Goal: Navigation & Orientation: Find specific page/section

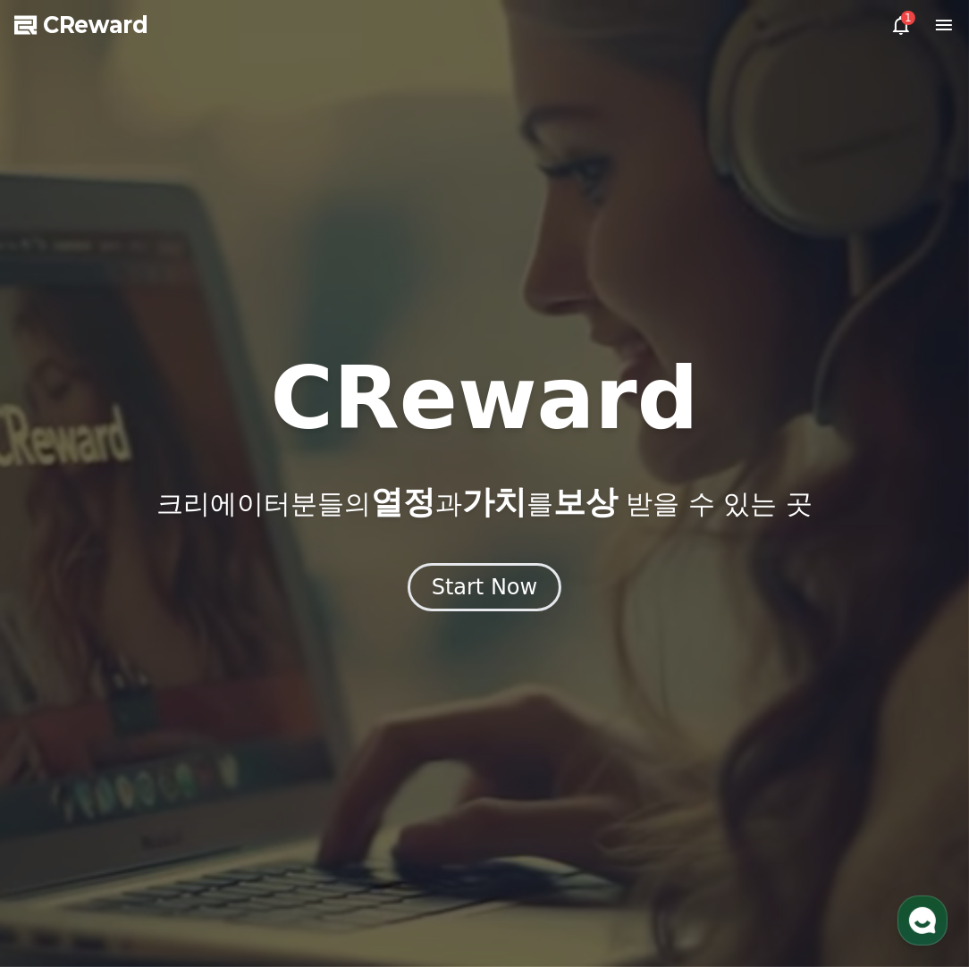
click at [903, 36] on div at bounding box center [484, 483] width 969 height 967
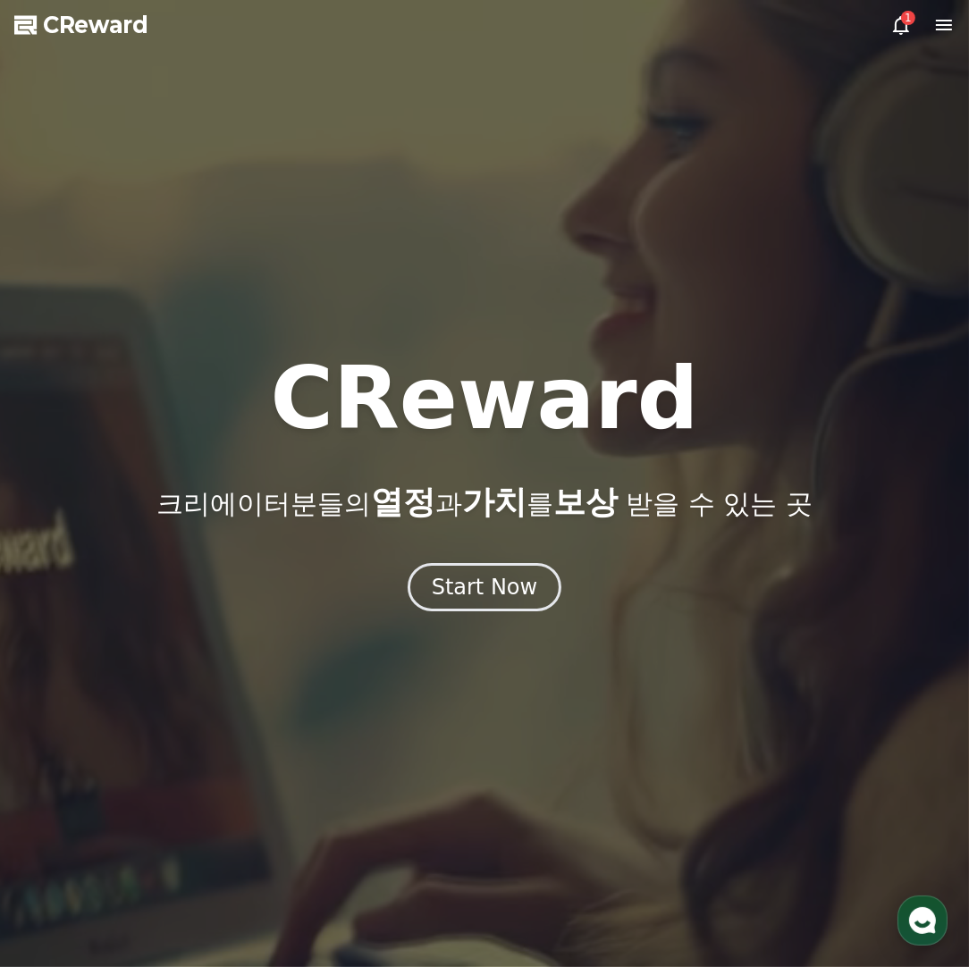
click at [901, 22] on icon at bounding box center [900, 24] width 21 height 21
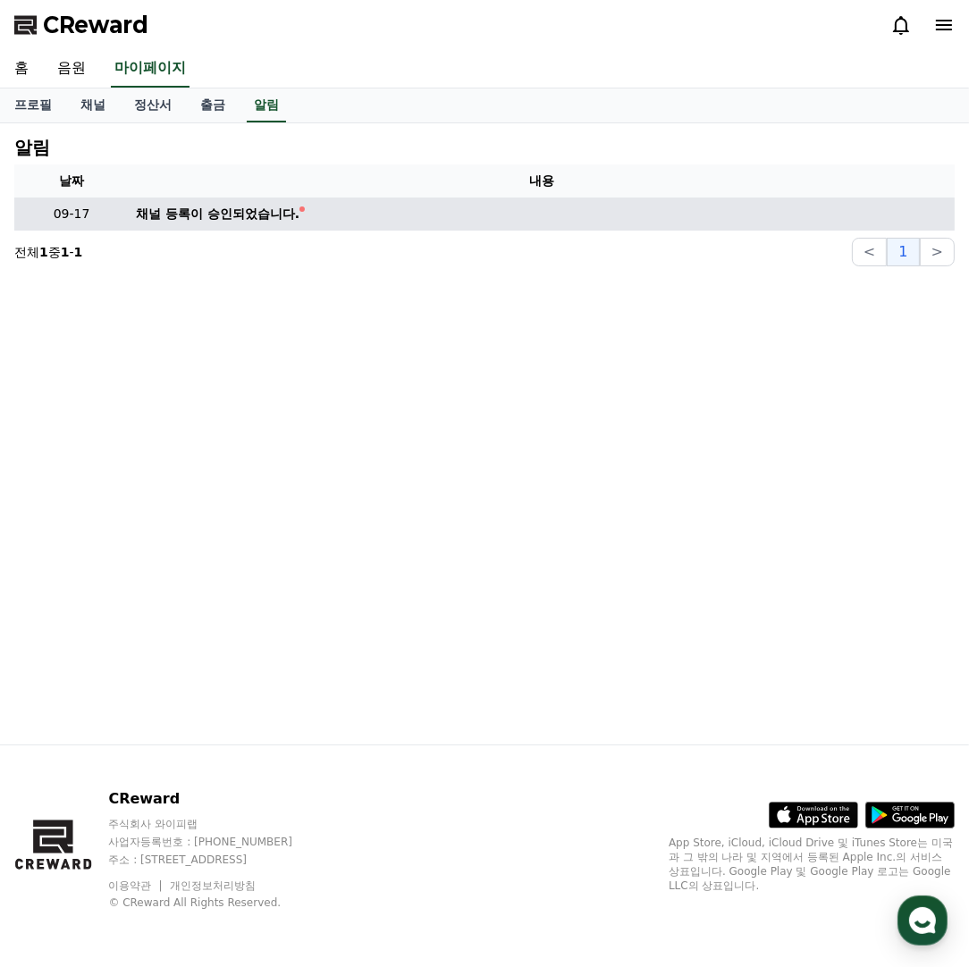
click at [407, 212] on td "채널 등록이 승인되었습니다." at bounding box center [542, 214] width 826 height 33
click at [268, 221] on div "채널 등록이 승인되었습니다." at bounding box center [218, 214] width 164 height 19
click at [268, 210] on div "채널 등록이 승인되었습니다." at bounding box center [218, 214] width 164 height 19
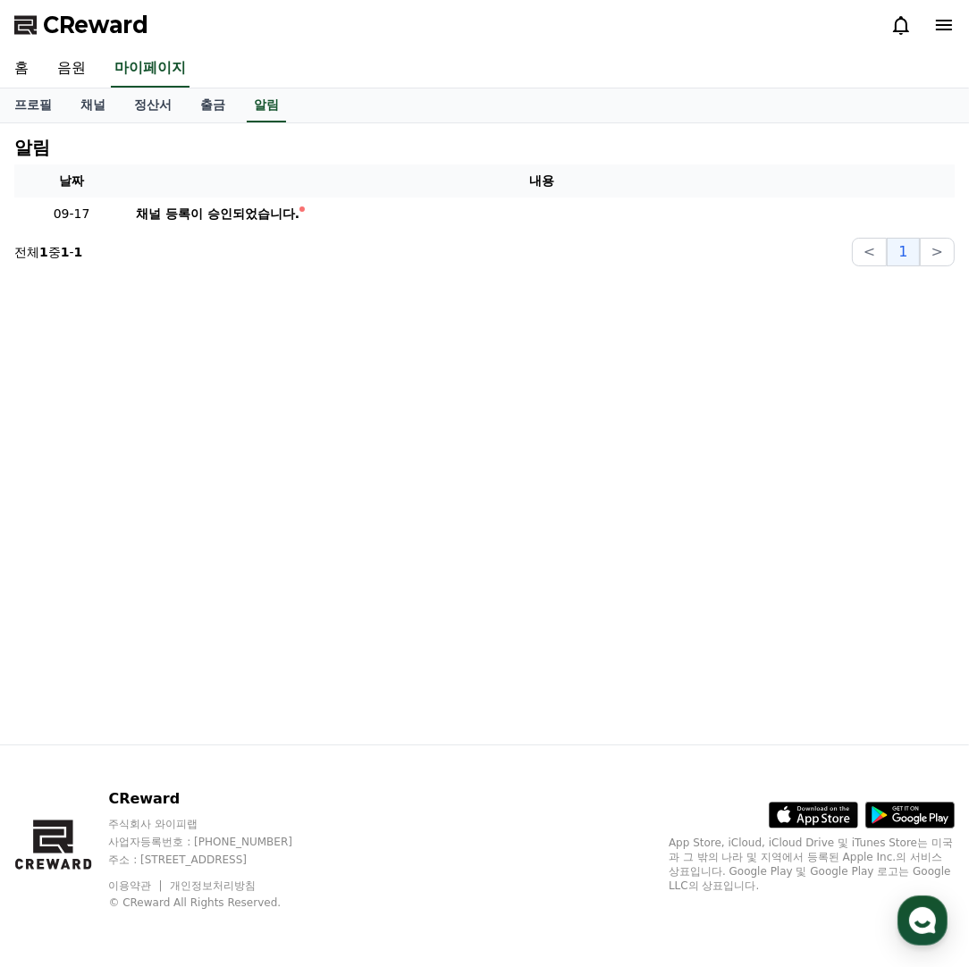
click at [324, 300] on div "알림 날짜 내용 09-17 채널 등록이 승인되었습니다. 전체 1 중 1 - 1 < 1 >" at bounding box center [484, 433] width 969 height 621
click at [77, 62] on link "음원" at bounding box center [71, 69] width 57 height 38
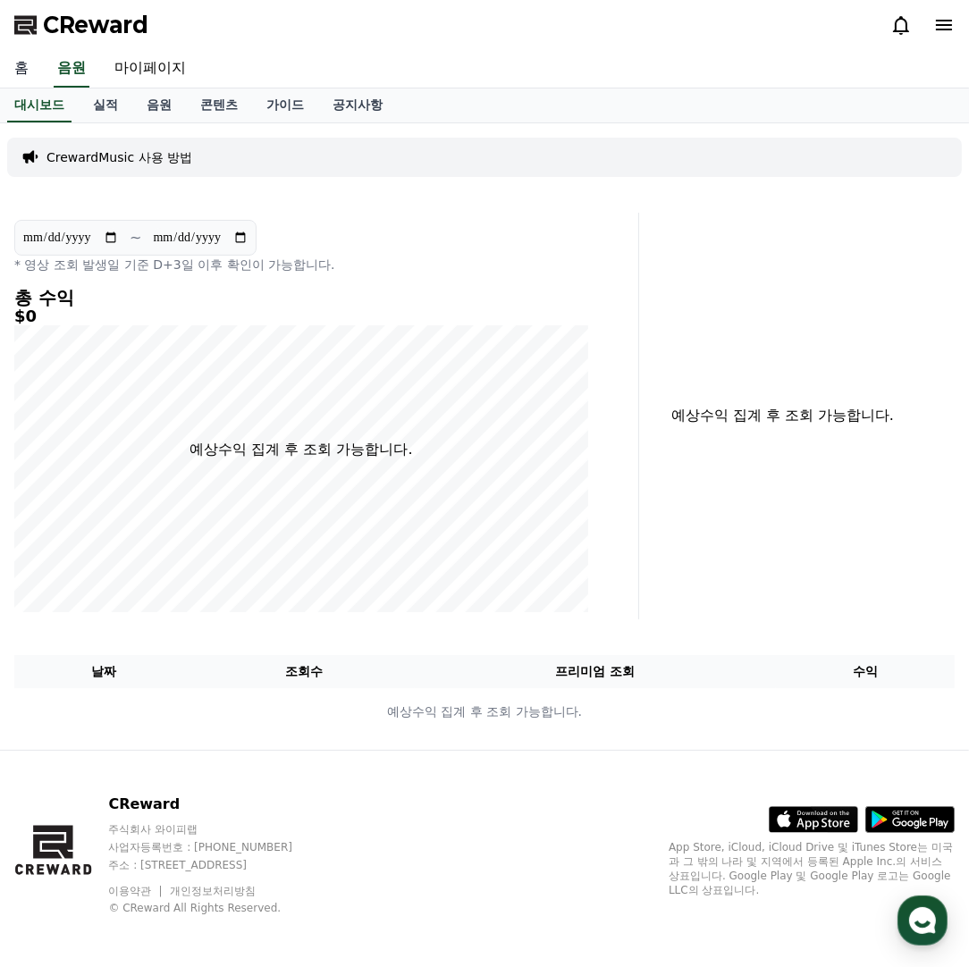
click at [36, 74] on link "홈" at bounding box center [21, 69] width 43 height 38
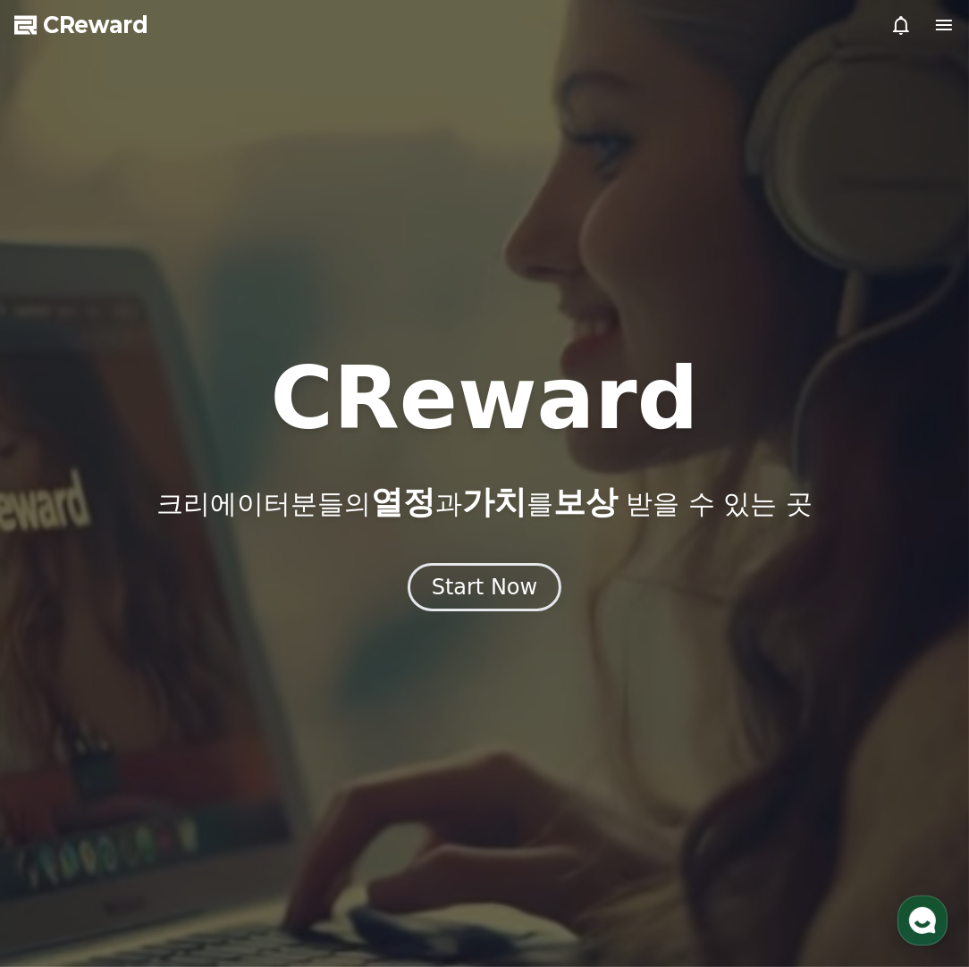
click at [556, 291] on div at bounding box center [484, 483] width 969 height 967
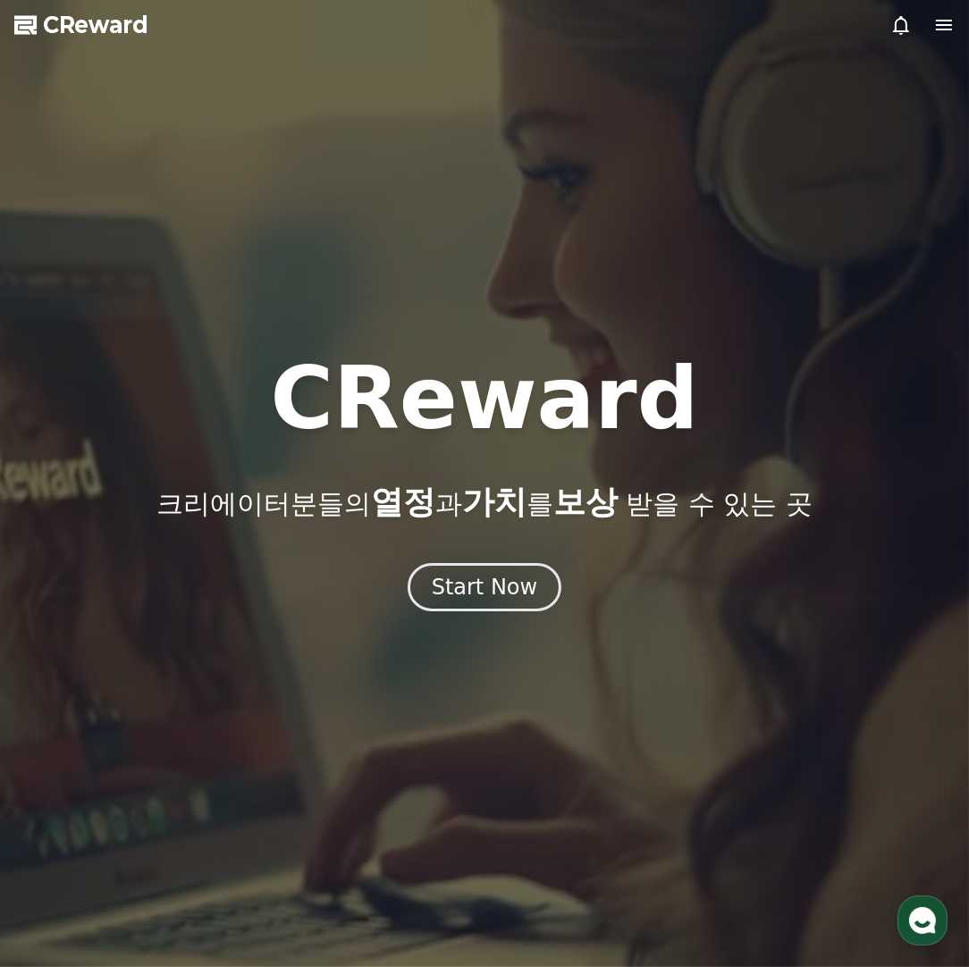
click at [556, 291] on div at bounding box center [484, 483] width 969 height 967
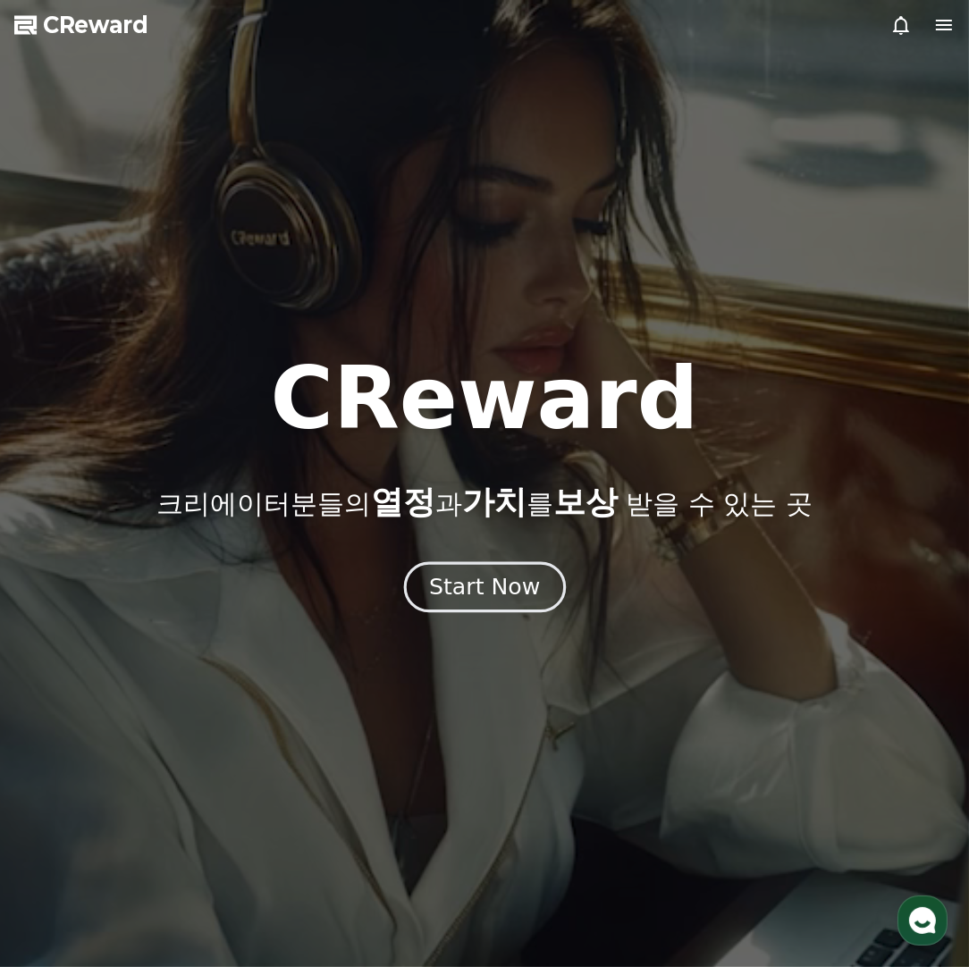
click at [457, 585] on div "Start Now" at bounding box center [484, 587] width 111 height 30
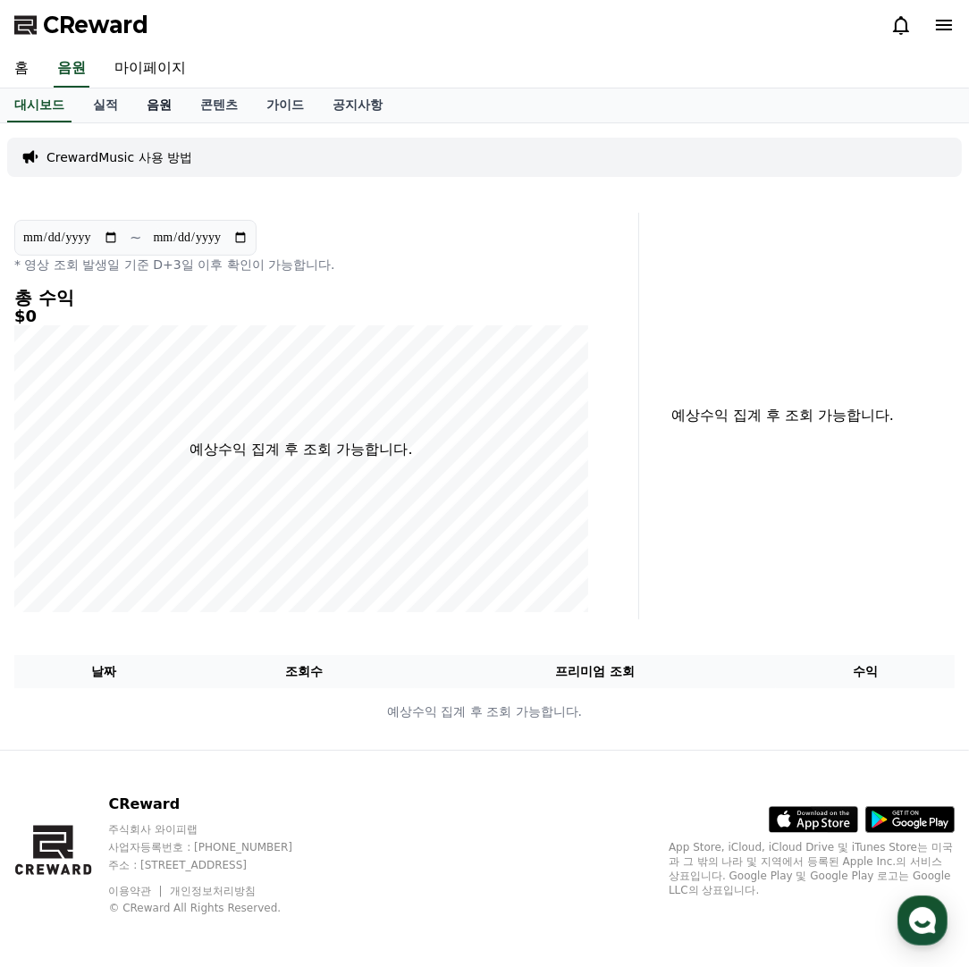
click at [152, 103] on link "음원" at bounding box center [159, 106] width 54 height 34
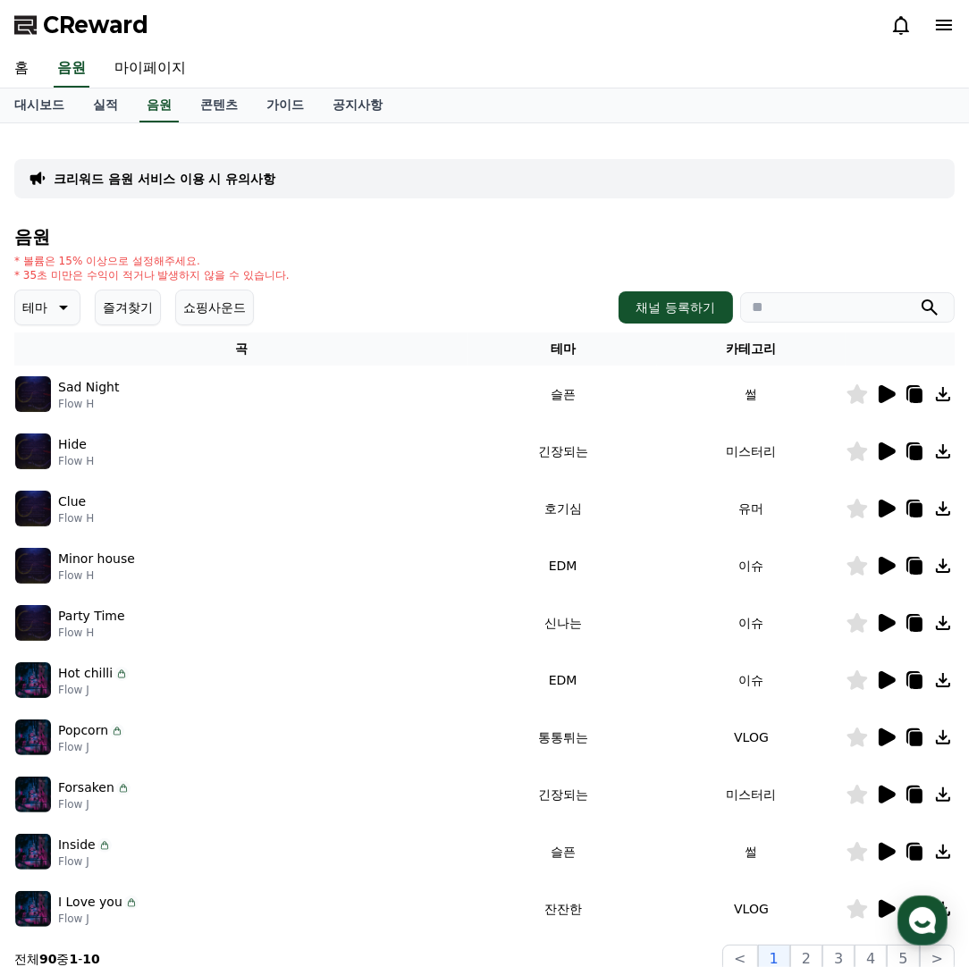
click at [123, 316] on button "즐겨찾기" at bounding box center [128, 308] width 66 height 36
